Goal: Task Accomplishment & Management: Use online tool/utility

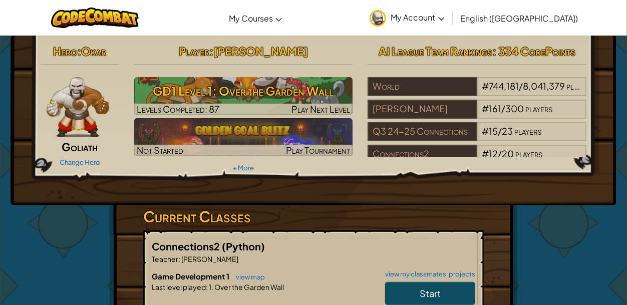
click at [460, 294] on link "Start" at bounding box center [430, 293] width 90 height 23
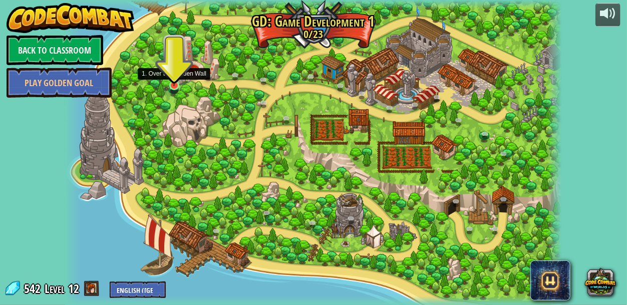
click at [175, 85] on img at bounding box center [174, 72] width 12 height 27
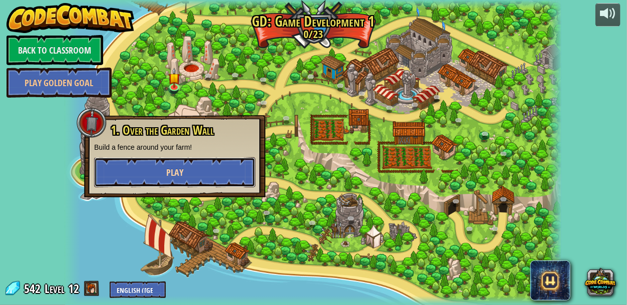
click at [190, 182] on button "Play" at bounding box center [174, 172] width 161 height 30
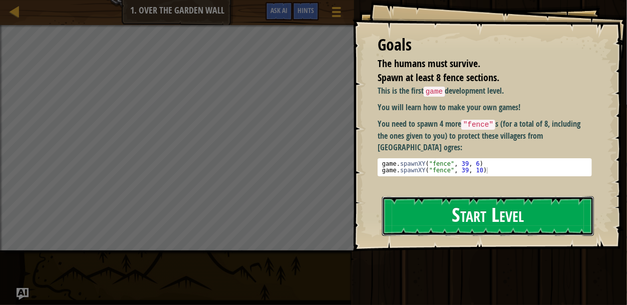
click at [506, 211] on button "Start Level" at bounding box center [488, 216] width 212 height 40
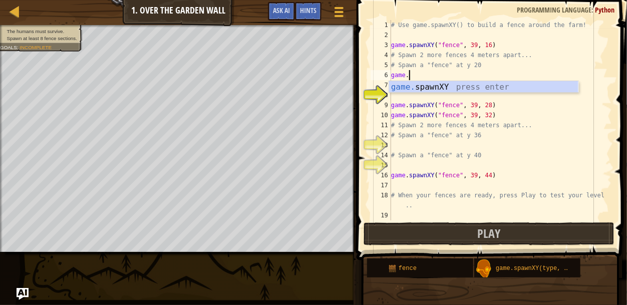
scroll to position [5, 1]
click at [479, 83] on div "game. spawnXY press enter" at bounding box center [483, 99] width 189 height 36
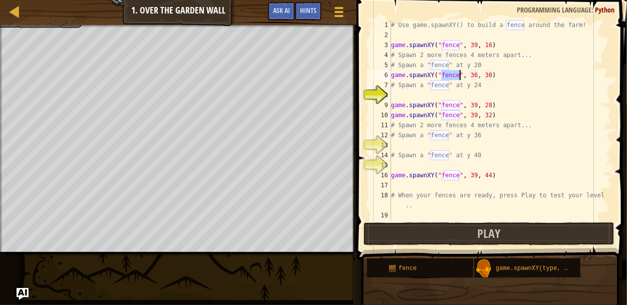
click at [491, 76] on div "# Use game.spawnXY() to build a fence around the farm! game . spawnXY ( "fence"…" at bounding box center [500, 130] width 223 height 220
click at [476, 74] on div "# Use game.spawnXY() to build a fence around the farm! game . spawnXY ( "fence"…" at bounding box center [500, 130] width 223 height 220
type textarea "game.spawnXY("fence", 39, 20)"
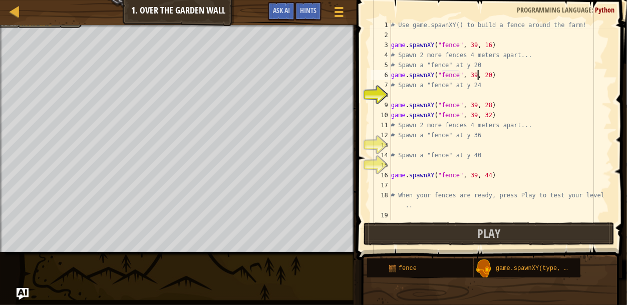
click at [437, 238] on button "Play" at bounding box center [489, 233] width 251 height 23
click at [411, 94] on div "# Use game.spawnXY() to build a fence around the farm! game . spawnXY ( "fence"…" at bounding box center [500, 130] width 223 height 220
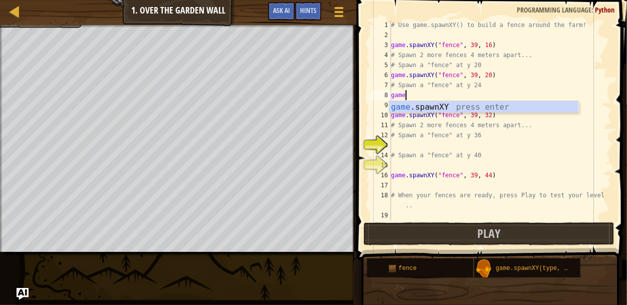
scroll to position [5, 0]
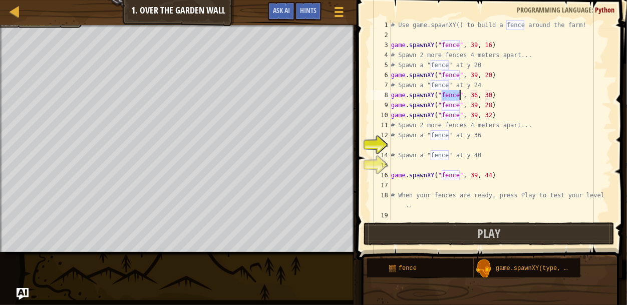
click at [492, 96] on div "# Use game.spawnXY() to build a fence around the farm! game . spawnXY ( "fence"…" at bounding box center [500, 130] width 223 height 220
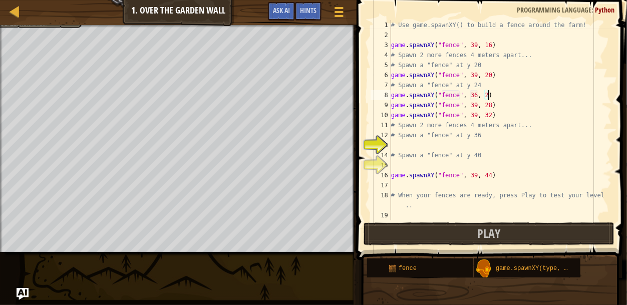
scroll to position [5, 8]
click at [475, 93] on div "# Use game.spawnXY() to build a fence around the farm! game . spawnXY ( "fence"…" at bounding box center [500, 130] width 223 height 220
type textarea "game.spawnXY("fence", 40, 24)"
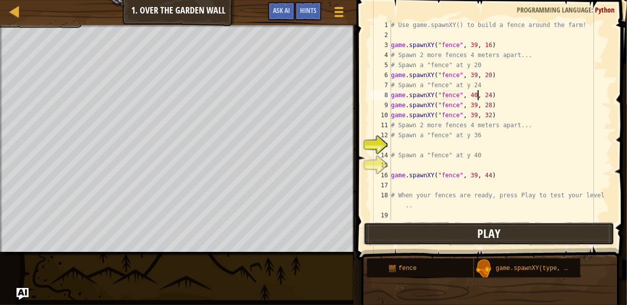
click at [588, 236] on button "Play" at bounding box center [489, 233] width 251 height 23
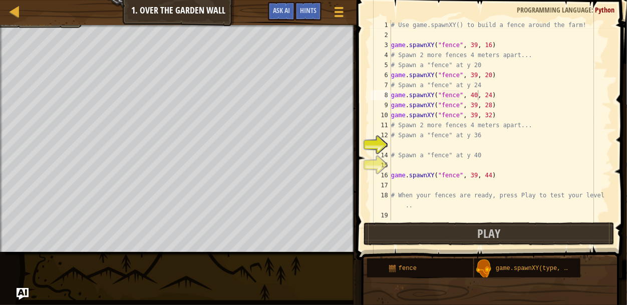
click at [443, 147] on div "# Use game.spawnXY() to build a fence around the farm! game . spawnXY ( "fence"…" at bounding box center [500, 130] width 223 height 220
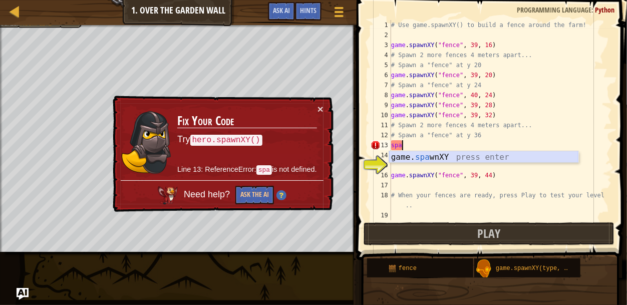
click at [463, 158] on div "game. spa wnXY press enter" at bounding box center [483, 169] width 189 height 36
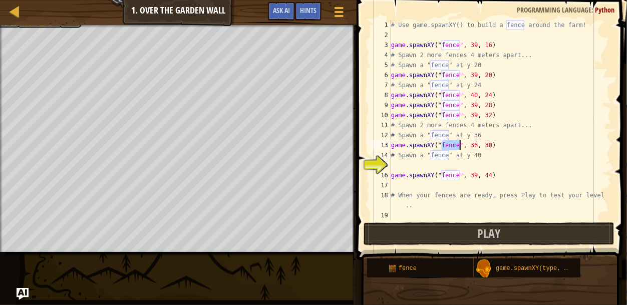
click at [491, 147] on div "# Use game.spawnXY() to build a fence around the farm! game . spawnXY ( "fence"…" at bounding box center [500, 130] width 223 height 220
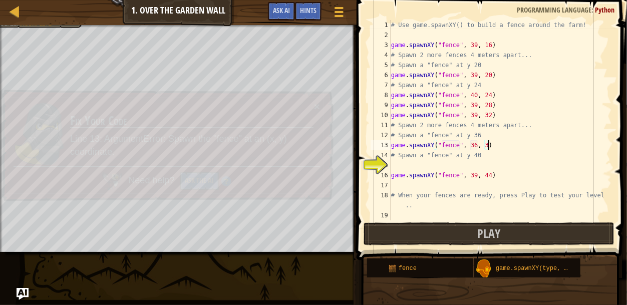
scroll to position [5, 8]
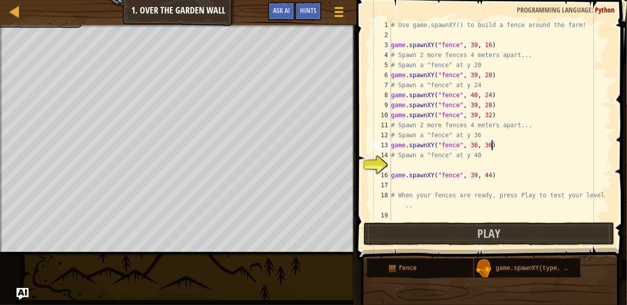
click at [478, 145] on div "# Use game.spawnXY() to build a fence around the farm! game . spawnXY ( "fence"…" at bounding box center [500, 130] width 223 height 220
type textarea "game.spawnXY("fence", 39, 36)"
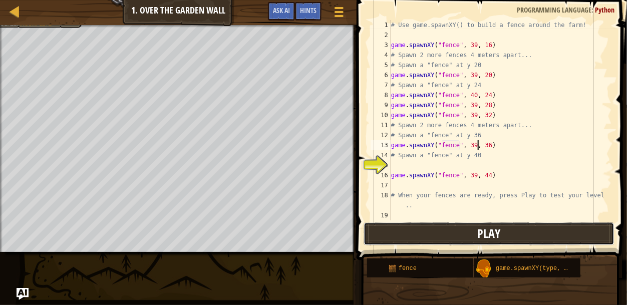
click at [535, 236] on button "Play" at bounding box center [489, 233] width 251 height 23
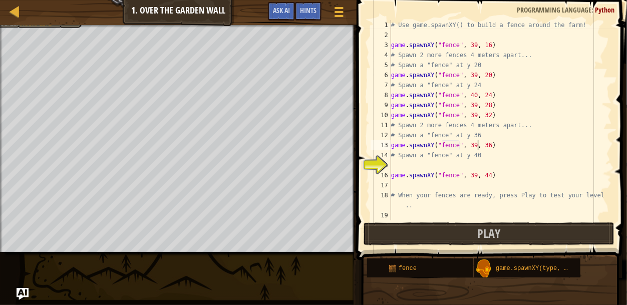
click at [400, 168] on div "# Use game.spawnXY() to build a fence around the farm! game . spawnXY ( "fence"…" at bounding box center [500, 130] width 223 height 220
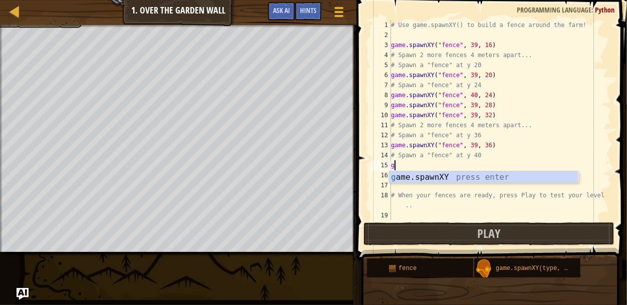
click at [452, 175] on div "g ame.spawnXY press enter" at bounding box center [483, 189] width 189 height 36
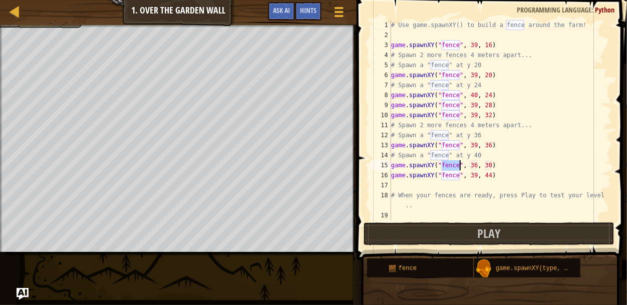
click at [476, 167] on div "# Use game.spawnXY() to build a fence around the farm! game . spawnXY ( "fence"…" at bounding box center [500, 130] width 223 height 220
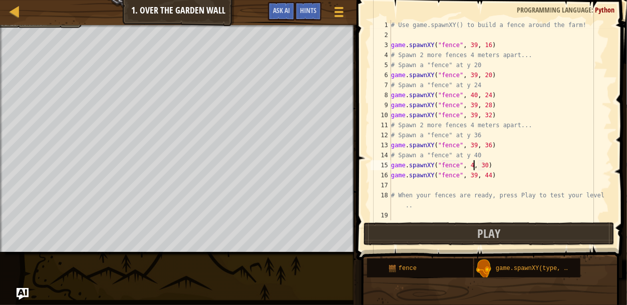
scroll to position [5, 8]
click at [487, 166] on div "# Use game.spawnXY() to build a fence around the farm! game . spawnXY ( "fence"…" at bounding box center [500, 130] width 223 height 220
click at [491, 171] on div "# Use game.spawnXY() to build a fence around the farm! game . spawnXY ( "fence"…" at bounding box center [500, 130] width 223 height 220
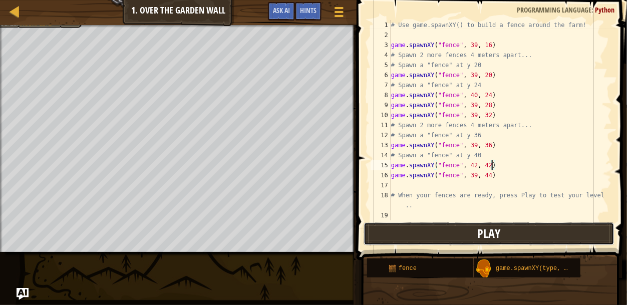
click at [437, 236] on button "Play" at bounding box center [489, 233] width 251 height 23
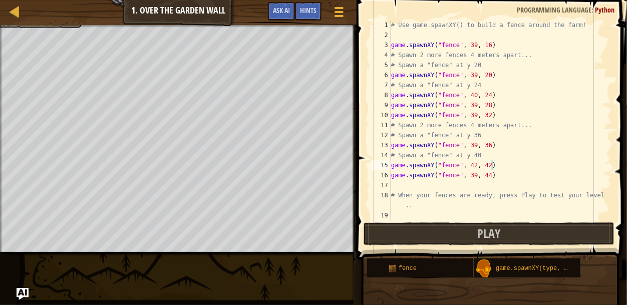
click at [414, 196] on div "# Use game.spawnXY() to build a fence around the farm! game . spawnXY ( "fence"…" at bounding box center [500, 130] width 223 height 220
type textarea "# When your fences are ready, press Play to test your level.."
click at [406, 190] on div "# Use game.spawnXY() to build a fence around the farm! game . spawnXY ( "fence"…" at bounding box center [500, 130] width 223 height 220
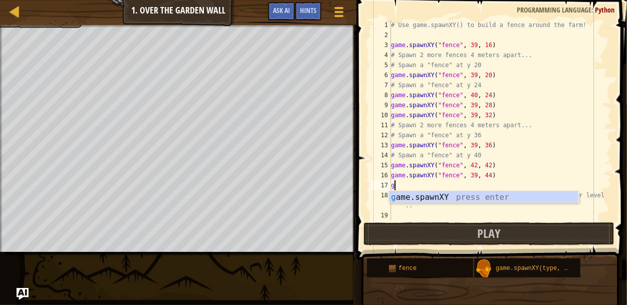
click at [448, 184] on div "# Use game.spawnXY() to build a fence around the farm! game . spawnXY ( "fence"…" at bounding box center [500, 130] width 223 height 220
click at [448, 204] on div "# Use game.spawnXY() to build a fence around the farm! game . spawnXY ( "fence"…" at bounding box center [500, 130] width 223 height 220
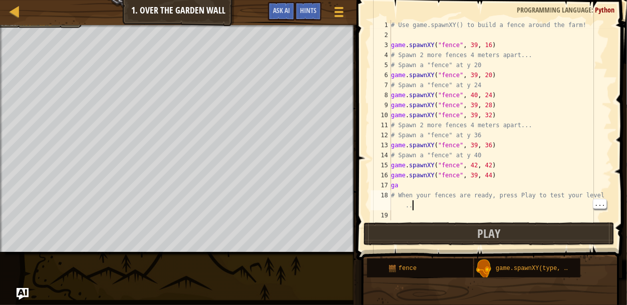
click at [405, 192] on div "# Use game.spawnXY() to build a fence around the farm! game . spawnXY ( "fence"…" at bounding box center [500, 130] width 223 height 220
click at [421, 190] on div "# Use game.spawnXY() to build a fence around the farm! game . spawnXY ( "fence"…" at bounding box center [500, 130] width 223 height 220
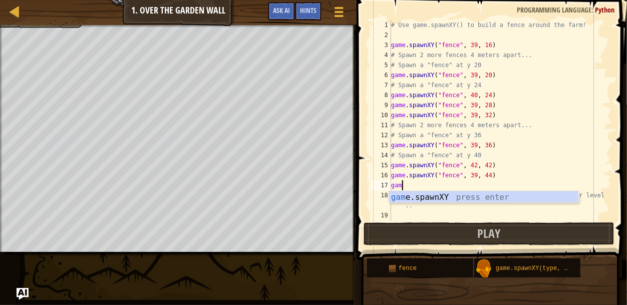
click at [471, 201] on div "gam e.spawnXY press enter" at bounding box center [483, 209] width 189 height 36
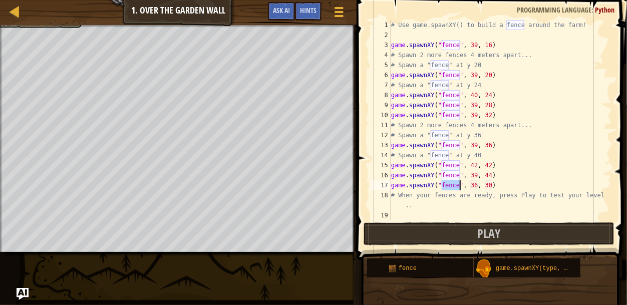
click at [482, 186] on div "# Use game.spawnXY() to build a fence around the farm! game . spawnXY ( "fence"…" at bounding box center [500, 130] width 223 height 220
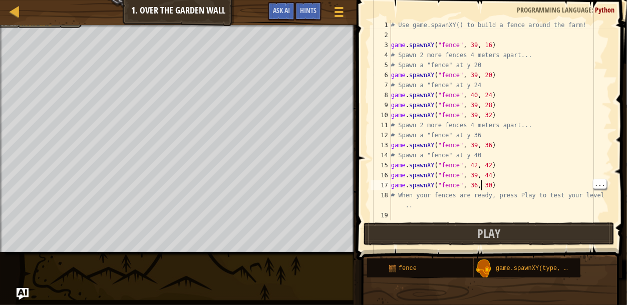
click at [477, 189] on div "# Use game.spawnXY() to build a fence around the farm! game . spawnXY ( "fence"…" at bounding box center [500, 130] width 223 height 220
click at [495, 189] on div "# Use game.spawnXY() to build a fence around the farm! game . spawnXY ( "fence"…" at bounding box center [500, 130] width 223 height 220
click at [489, 185] on div "# Use game.spawnXY() to build a fence around the farm! game . spawnXY ( "fence"…" at bounding box center [500, 130] width 223 height 220
click at [504, 191] on div "# Use game.spawnXY() to build a fence around the farm! game . spawnXY ( "fence"…" at bounding box center [500, 130] width 223 height 220
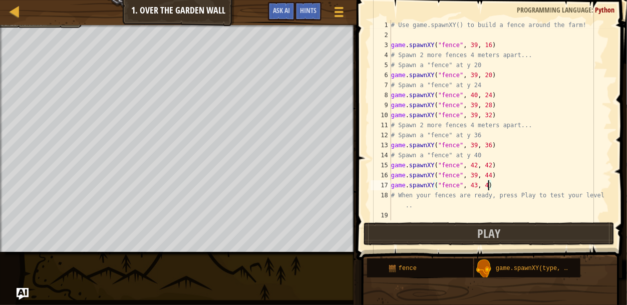
scroll to position [5, 8]
type textarea "game.spawnXY("fence", 43, 40)"
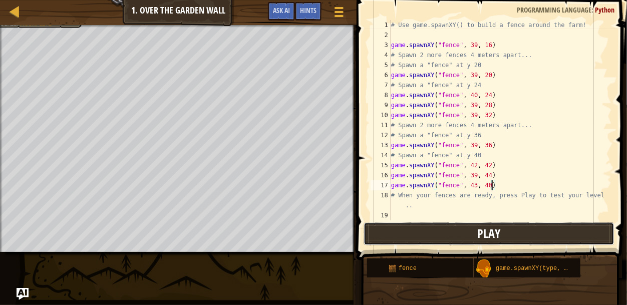
click at [400, 230] on button "Play" at bounding box center [489, 233] width 251 height 23
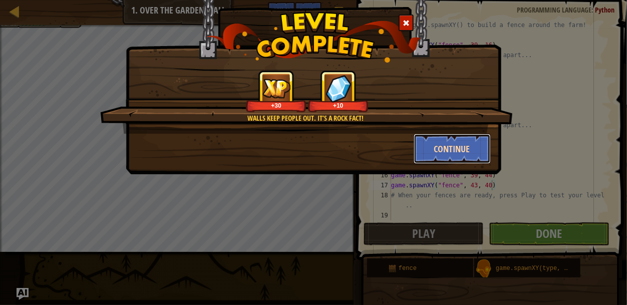
click at [462, 144] on button "Continue" at bounding box center [453, 149] width 78 height 30
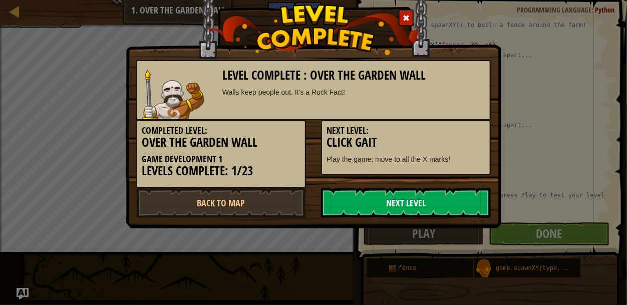
click at [454, 156] on p "Play the game: move to all the X marks!" at bounding box center [406, 159] width 159 height 10
click at [443, 190] on link "Next Level" at bounding box center [406, 203] width 170 height 30
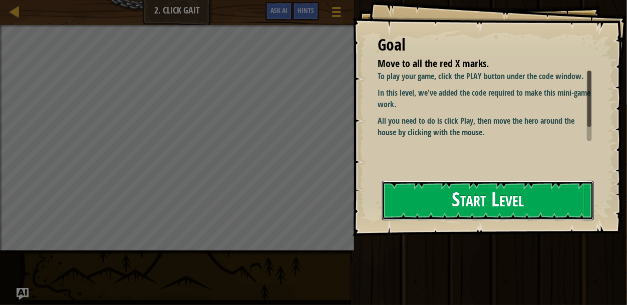
click at [444, 197] on button "Start Level" at bounding box center [488, 201] width 212 height 40
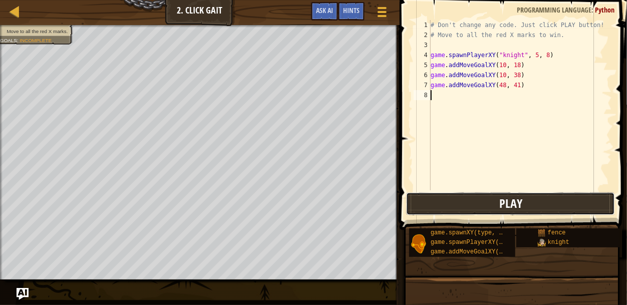
click at [450, 197] on button "Play" at bounding box center [510, 203] width 209 height 23
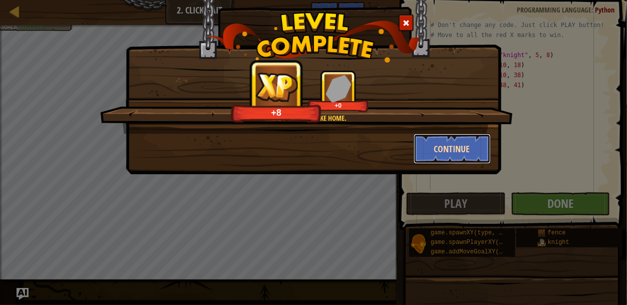
click at [450, 144] on button "Continue" at bounding box center [453, 149] width 78 height 30
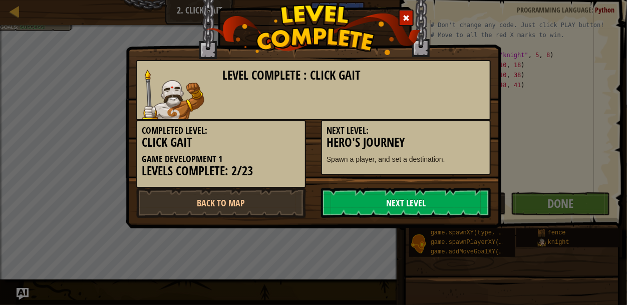
click at [424, 191] on link "Next Level" at bounding box center [406, 203] width 170 height 30
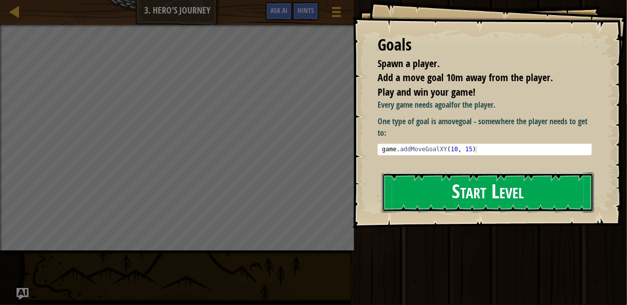
click at [474, 183] on button "Start Level" at bounding box center [488, 193] width 212 height 40
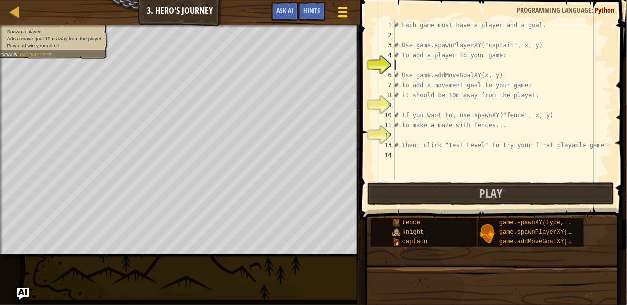
click at [344, 14] on div at bounding box center [343, 12] width 14 height 15
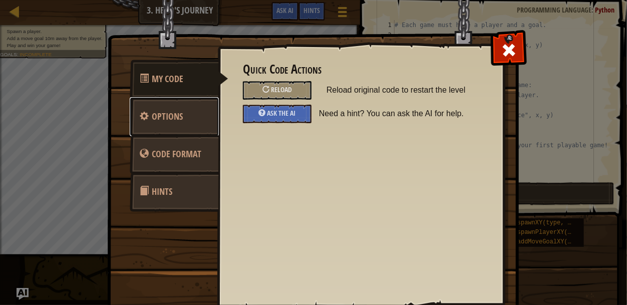
click at [187, 121] on link "Options" at bounding box center [174, 116] width 89 height 39
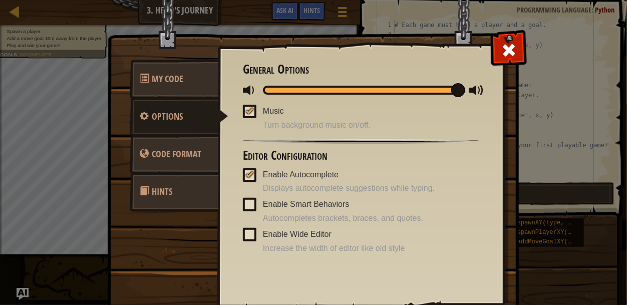
click at [254, 110] on span at bounding box center [250, 112] width 14 height 14
click at [0, 0] on input "Music" at bounding box center [0, 0] width 0 height 0
click at [267, 89] on div at bounding box center [361, 90] width 196 height 9
click at [506, 39] on div at bounding box center [509, 48] width 32 height 32
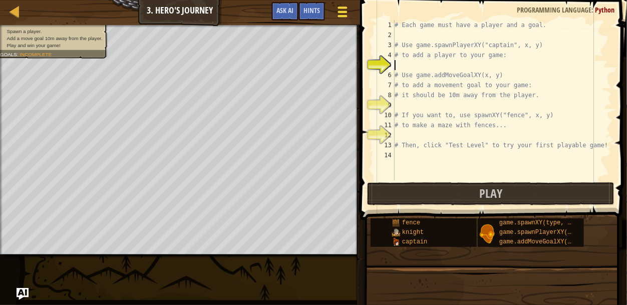
click at [351, 12] on button "Game Menu" at bounding box center [343, 14] width 27 height 25
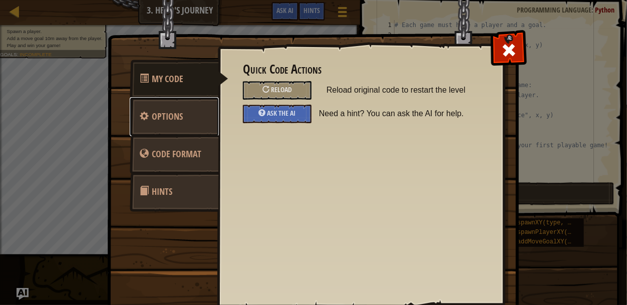
click at [184, 114] on link "Options" at bounding box center [174, 116] width 89 height 39
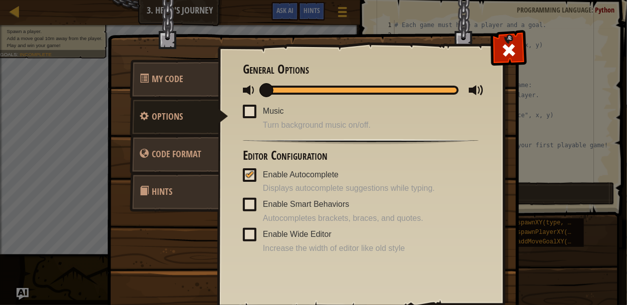
click at [375, 86] on div at bounding box center [361, 90] width 196 height 9
click at [263, 87] on div at bounding box center [361, 90] width 236 height 13
click at [264, 88] on div at bounding box center [361, 90] width 196 height 9
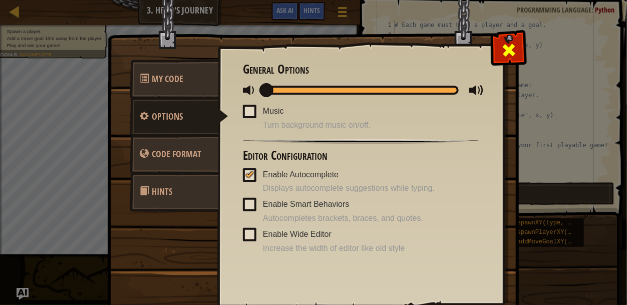
click at [518, 57] on div at bounding box center [509, 48] width 32 height 32
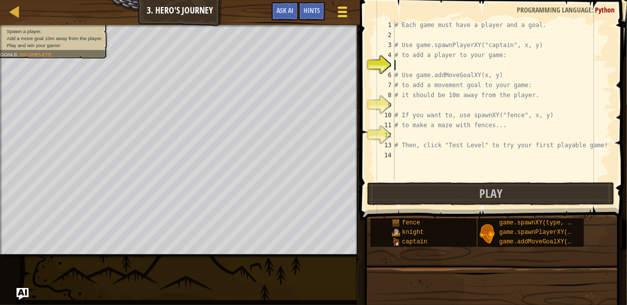
click at [338, 12] on span at bounding box center [343, 12] width 10 height 2
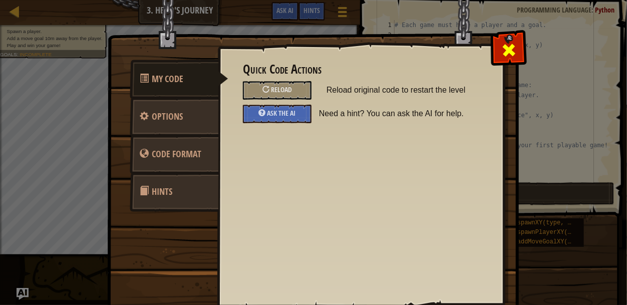
click at [521, 48] on div at bounding box center [509, 48] width 32 height 32
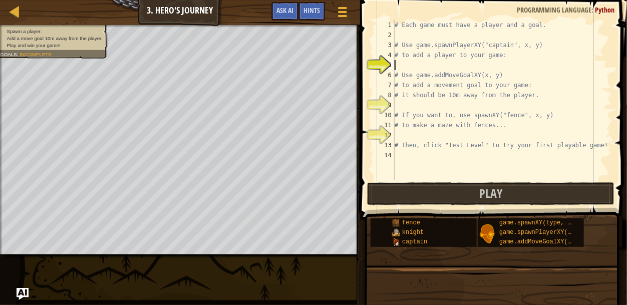
click at [514, 37] on div "# Each game must have a player and a goal. # Use game.spawnPlayerXY("captain", …" at bounding box center [502, 110] width 219 height 180
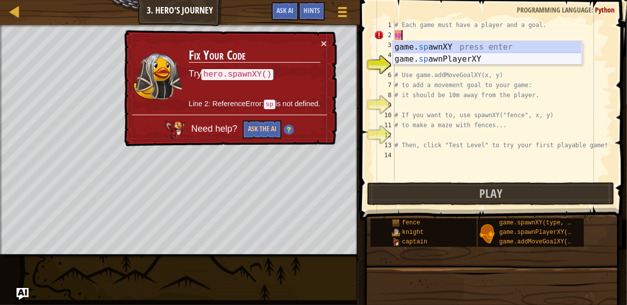
click at [490, 59] on div "game. sp awnXY press enter game. sp awnPlayerXY press enter" at bounding box center [487, 65] width 189 height 48
type textarea "player = game.spawnPlayerXY("captain", 36, 30)"
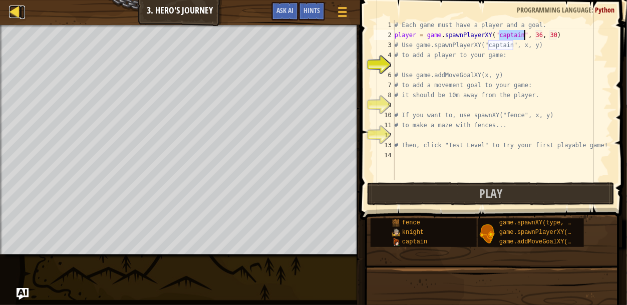
click at [21, 14] on div at bounding box center [15, 12] width 13 height 13
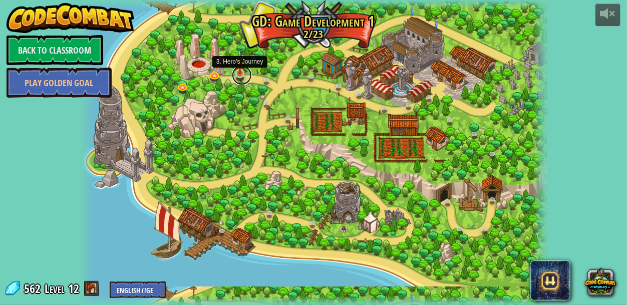
click at [241, 74] on link at bounding box center [242, 75] width 20 height 20
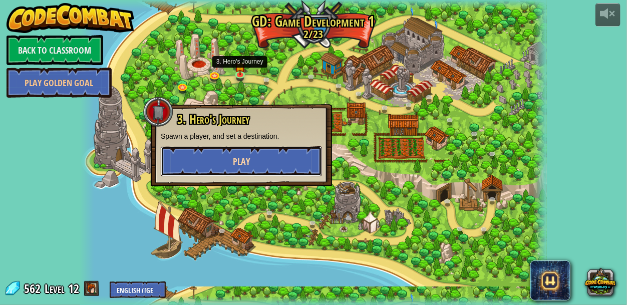
click at [245, 158] on span "Play" at bounding box center [241, 161] width 17 height 13
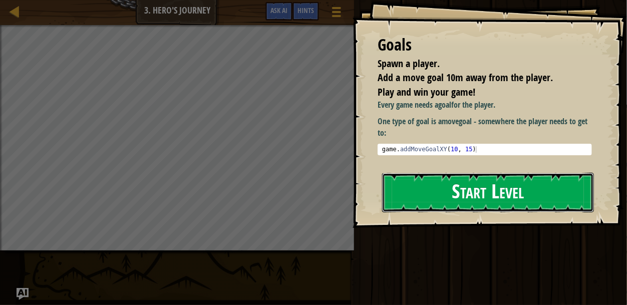
click at [445, 198] on button "Start Level" at bounding box center [488, 193] width 212 height 40
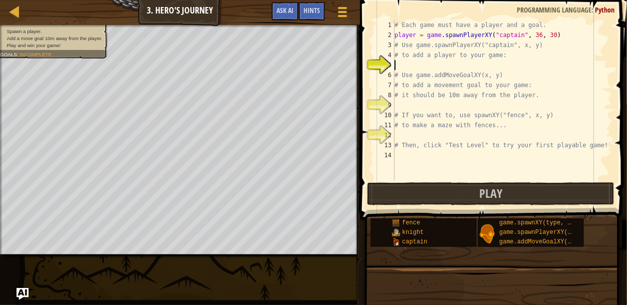
click at [466, 105] on div "# Each game must have a player and a goal. player = game . spawnPlayerXY ( "cap…" at bounding box center [502, 110] width 219 height 180
click at [463, 61] on div "# Each game must have a player and a goal. player = game . spawnPlayerXY ( "cap…" at bounding box center [502, 110] width 219 height 180
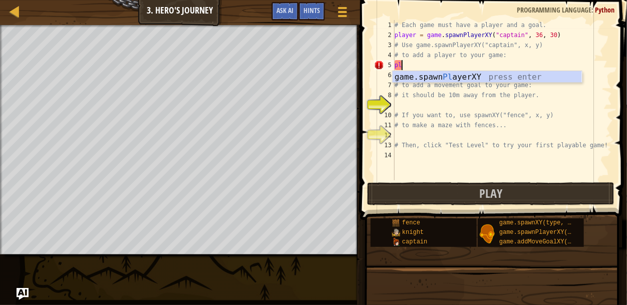
scroll to position [5, 0]
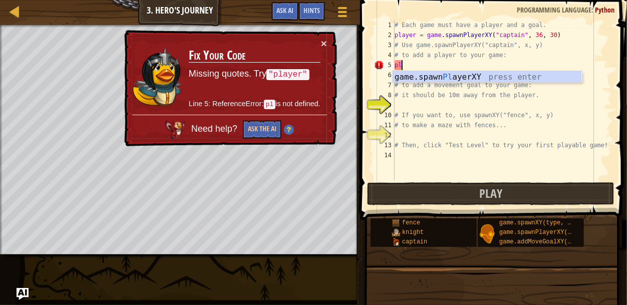
click at [499, 79] on div "game.spawn Pl ayerXY press enter" at bounding box center [487, 89] width 189 height 36
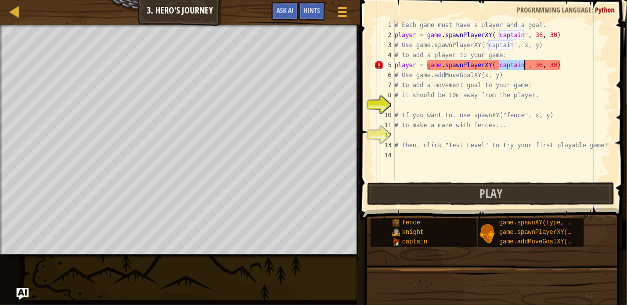
click at [523, 67] on div "# Each game must have a player and a goal. player = game . spawnPlayerXY ( "cap…" at bounding box center [502, 100] width 219 height 160
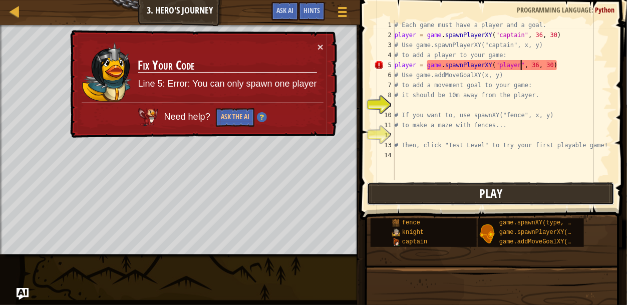
click at [514, 191] on button "Play" at bounding box center [490, 193] width 247 height 23
click at [320, 43] on button "×" at bounding box center [320, 47] width 6 height 11
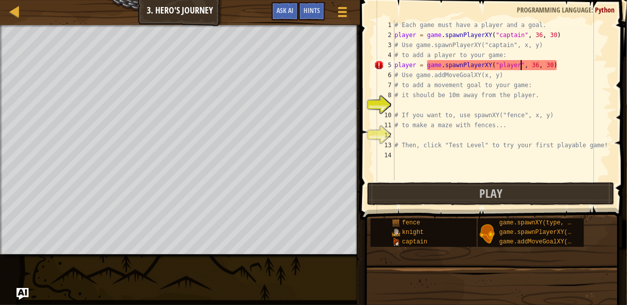
click at [489, 67] on div "# Each game must have a player and a goal. player = game . spawnPlayerXY ( "cap…" at bounding box center [502, 110] width 219 height 180
click at [489, 67] on div "# Each game must have a player and a goal. player = game . spawnPlayerXY ( "cap…" at bounding box center [502, 100] width 219 height 160
click at [489, 67] on div "# Each game must have a player and a goal. player = game . spawnPlayerXY ( "cap…" at bounding box center [502, 110] width 219 height 180
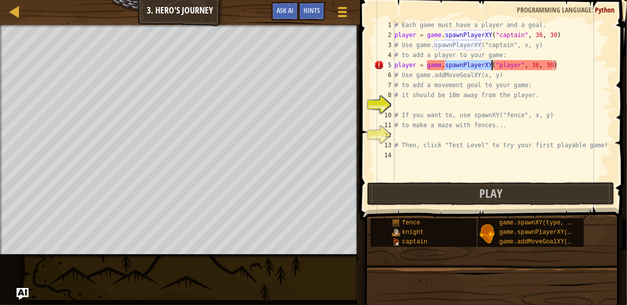
click at [489, 67] on div "# Each game must have a player and a goal. player = game . spawnPlayerXY ( "cap…" at bounding box center [502, 100] width 219 height 160
click at [489, 67] on div "# Each game must have a player and a goal. player = game . spawnPlayerXY ( "cap…" at bounding box center [502, 110] width 219 height 180
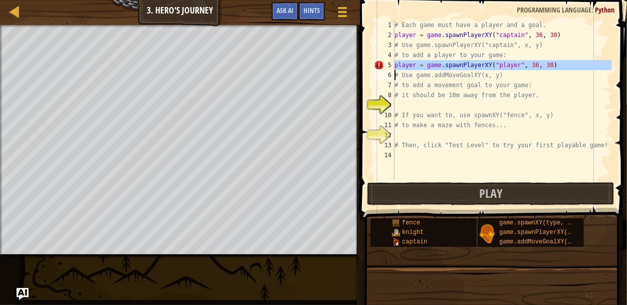
type textarea "# Use game.addMoveGoalXY(x, y)"
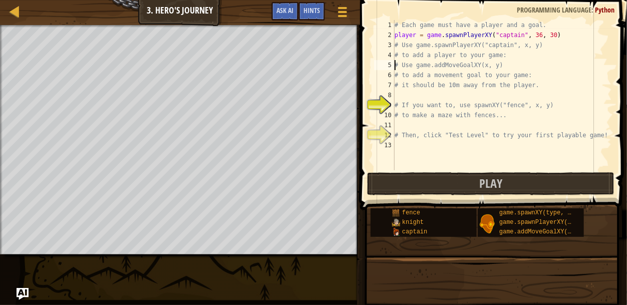
scroll to position [5, 9]
click at [407, 90] on div "# Each game must have a player and a goal. player = game . spawnPlayerXY ( "cap…" at bounding box center [502, 105] width 219 height 170
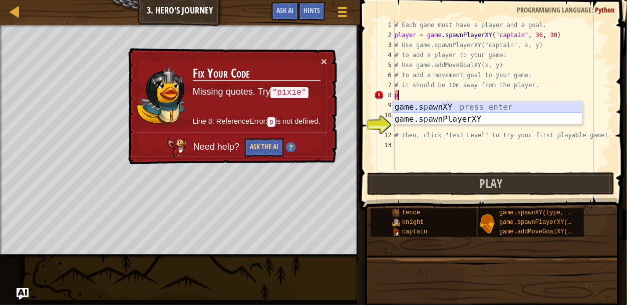
click at [457, 102] on div "game.s p awnXY press enter game.s p awnPlayerXY press enter" at bounding box center [487, 125] width 189 height 48
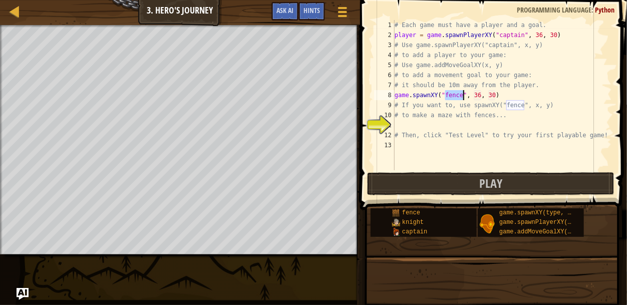
type textarea "game.spawnXY("fence", 36, 30)"
